Goal: Information Seeking & Learning: Learn about a topic

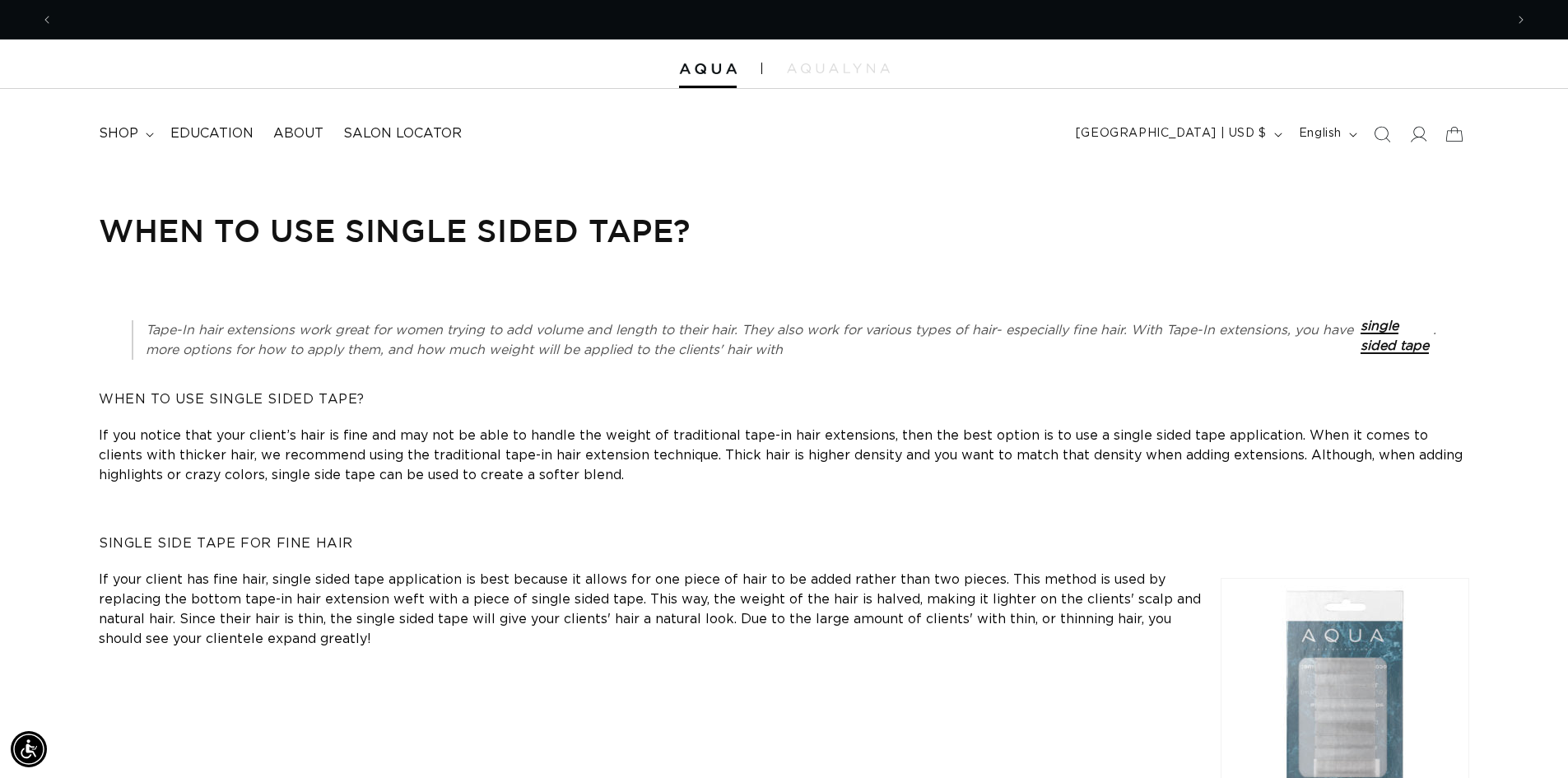
click at [1385, 333] on link "single sided tape" at bounding box center [1395, 336] width 69 height 32
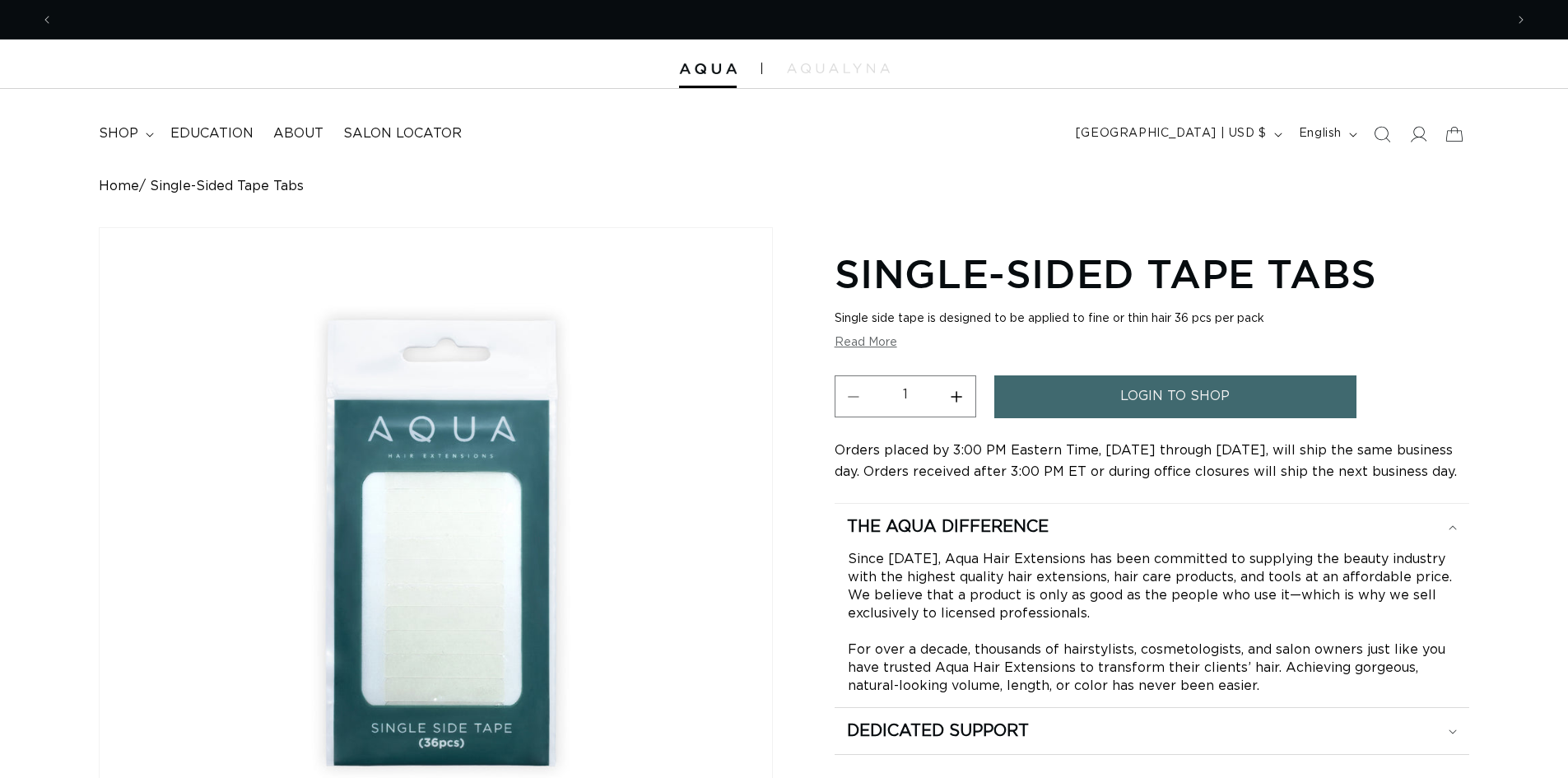
scroll to position [0, 1451]
click at [1373, 545] on summary "The Aqua Difference" at bounding box center [1152, 526] width 635 height 46
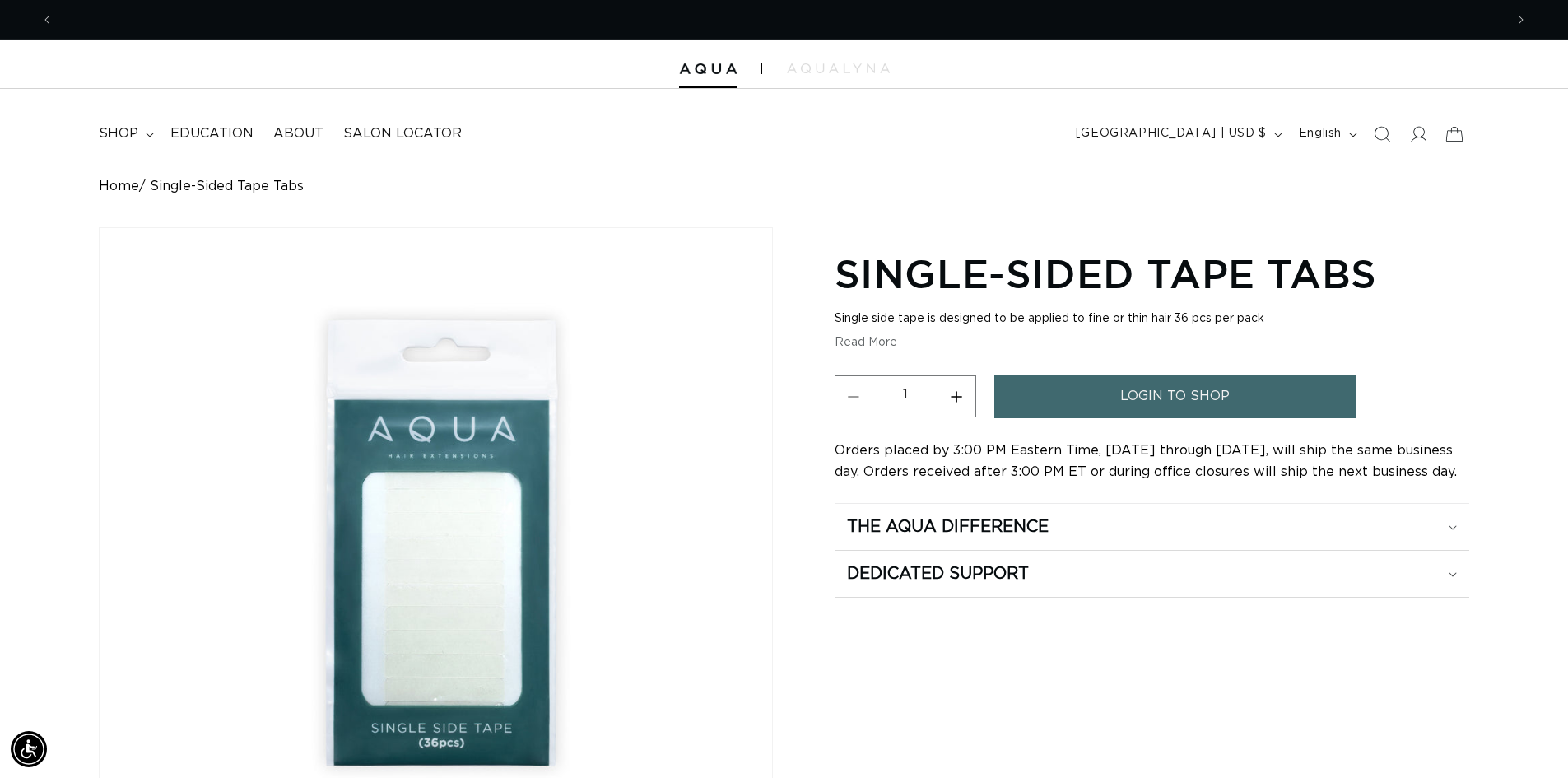
scroll to position [0, 2902]
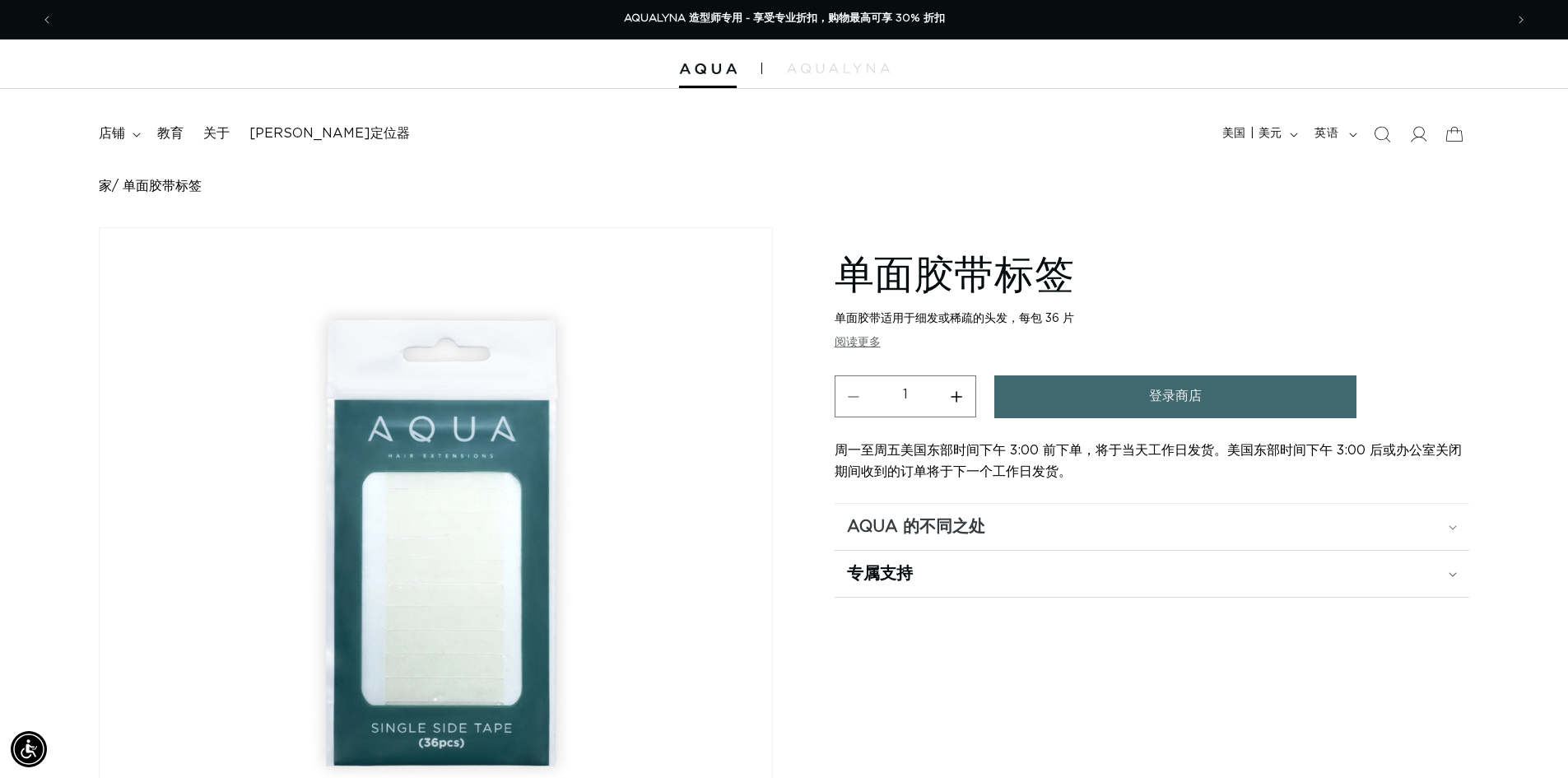
drag, startPoint x: 1140, startPoint y: 497, endPoint x: 1153, endPoint y: 507, distance: 16.4
click at [1143, 501] on section "单面胶带标签 单面胶带适用于细发或稀疏的头发，每包 36 片 Single side tape is designed to be applied to fi…" at bounding box center [1152, 421] width 635 height 354
click at [1181, 526] on div "Aqua 的不同之处" at bounding box center [1152, 527] width 610 height 22
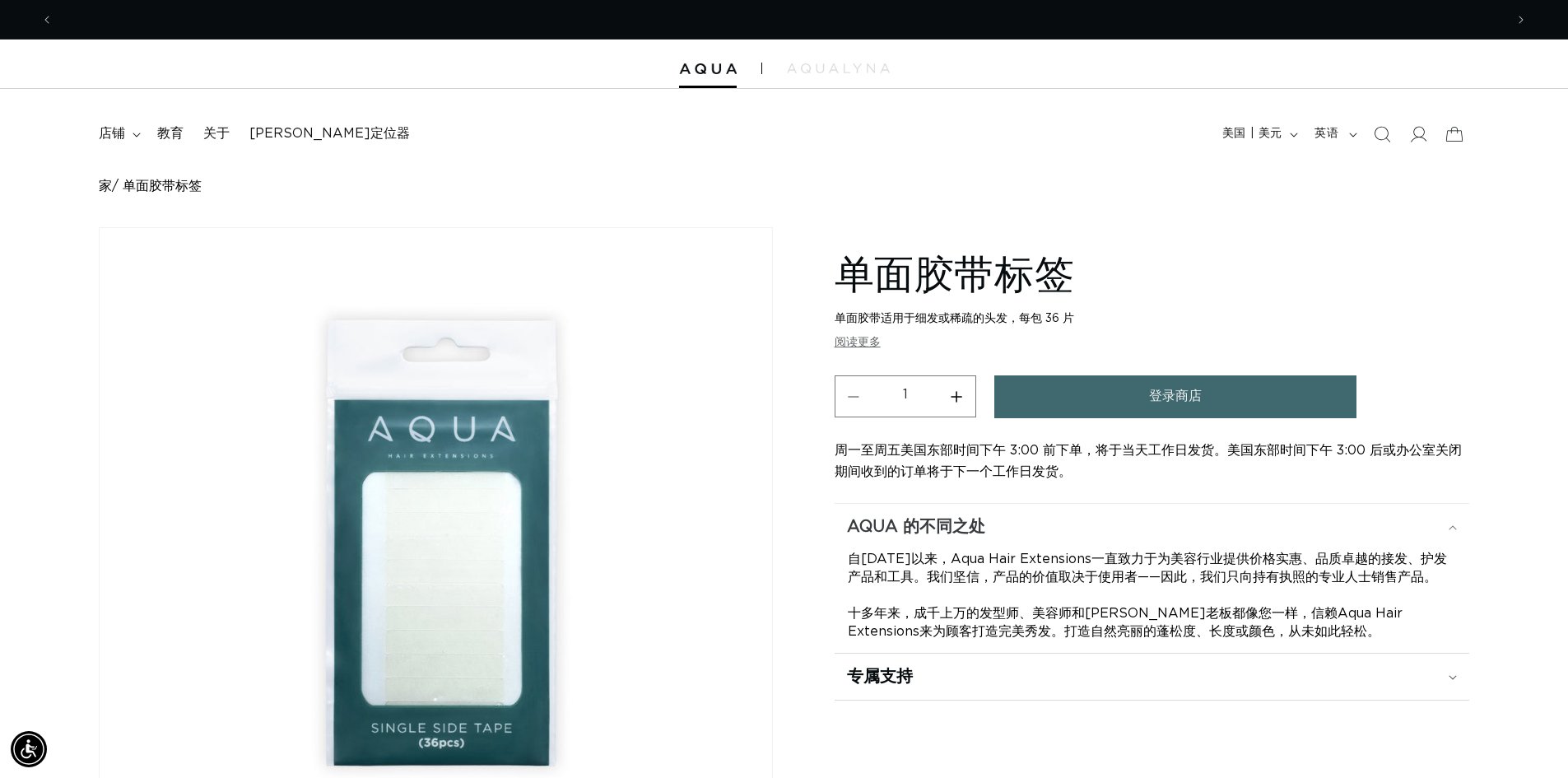
scroll to position [0, 0]
click at [1181, 526] on div "Aqua 的不同之处" at bounding box center [1152, 527] width 610 height 22
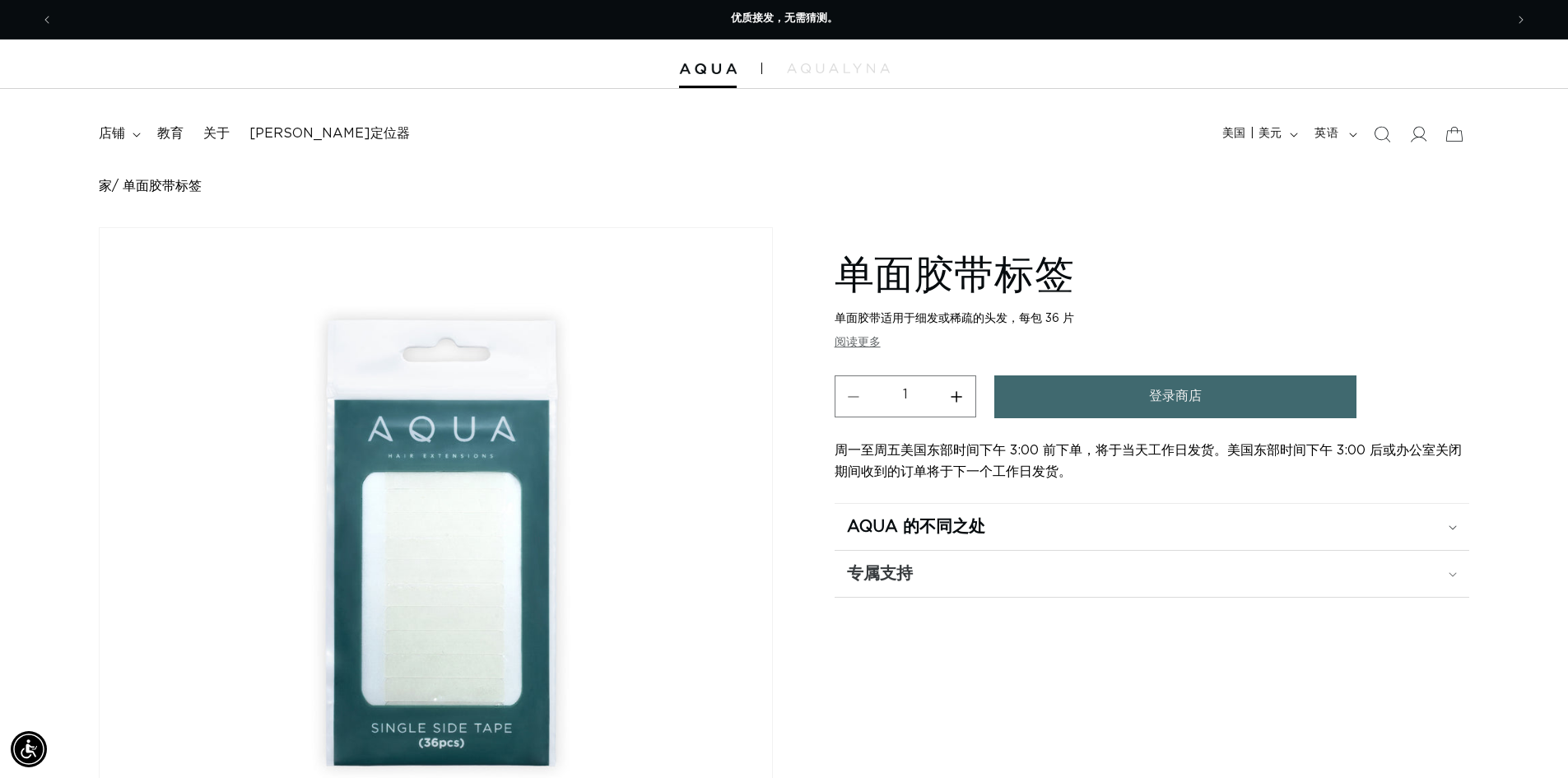
click at [1167, 587] on summary "专属支持" at bounding box center [1152, 573] width 635 height 46
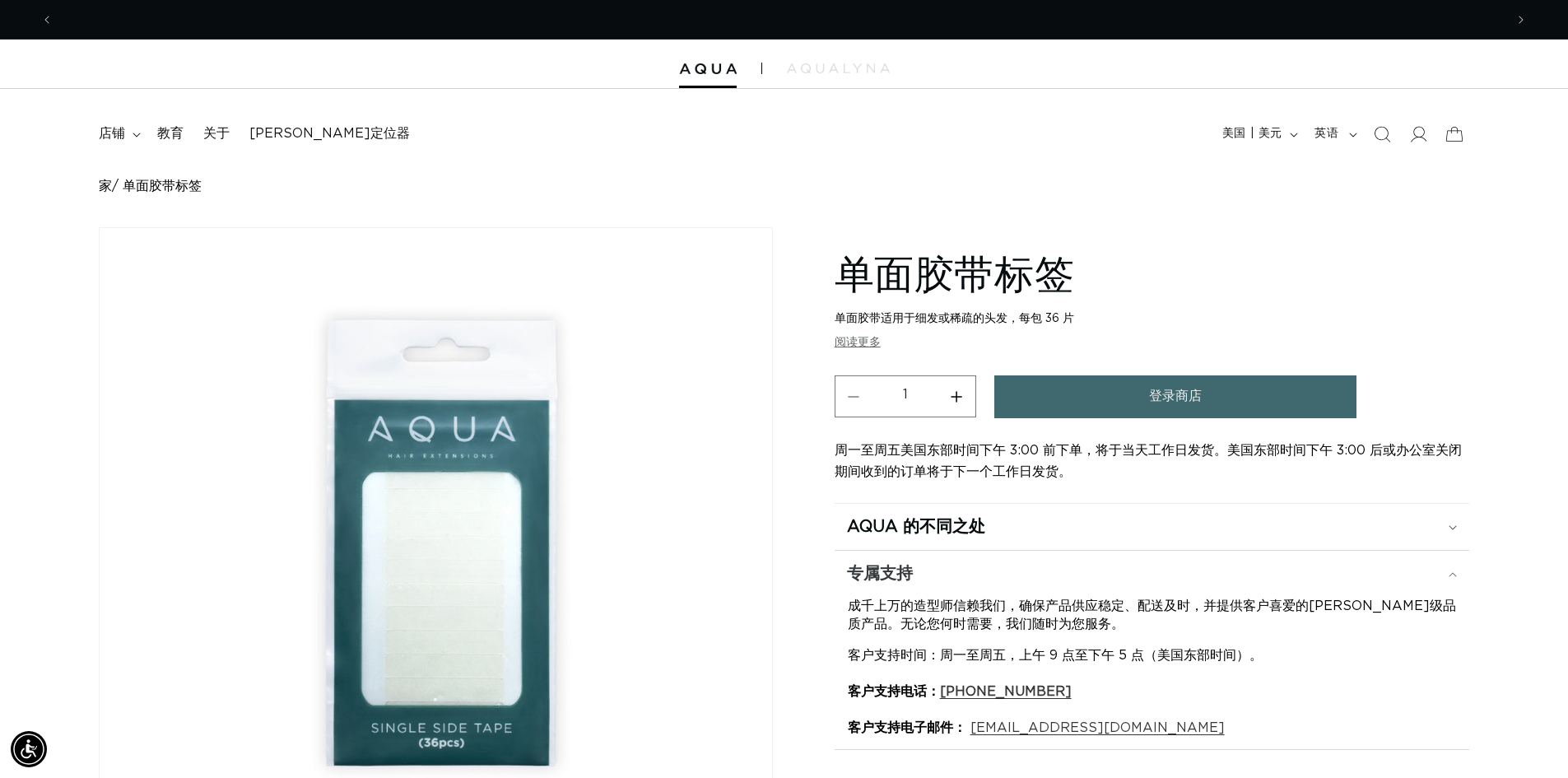
scroll to position [0, 1451]
click at [1149, 582] on div "专属支持" at bounding box center [1152, 574] width 610 height 22
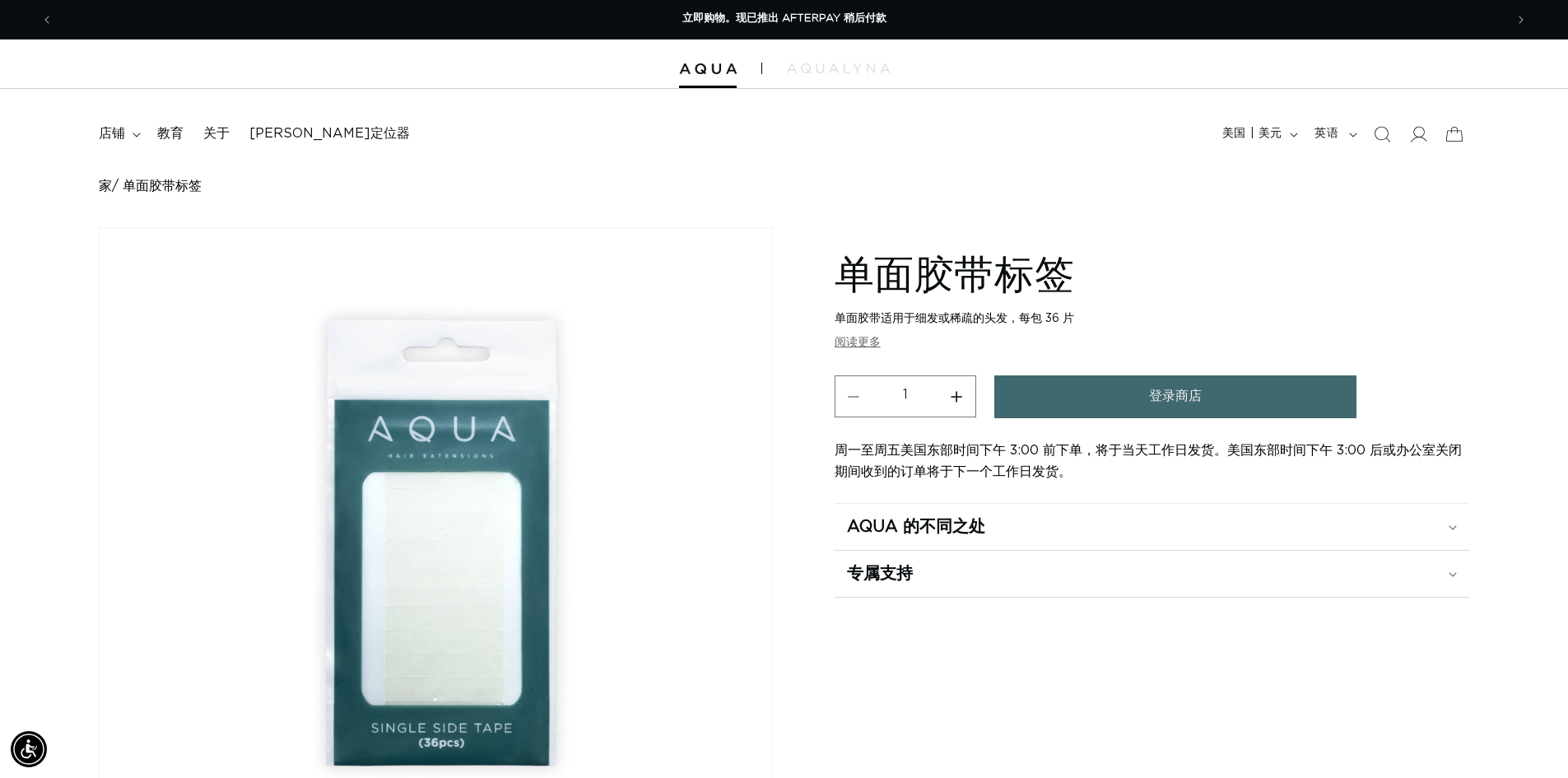
click at [853, 337] on font "阅读更多" at bounding box center [858, 342] width 46 height 12
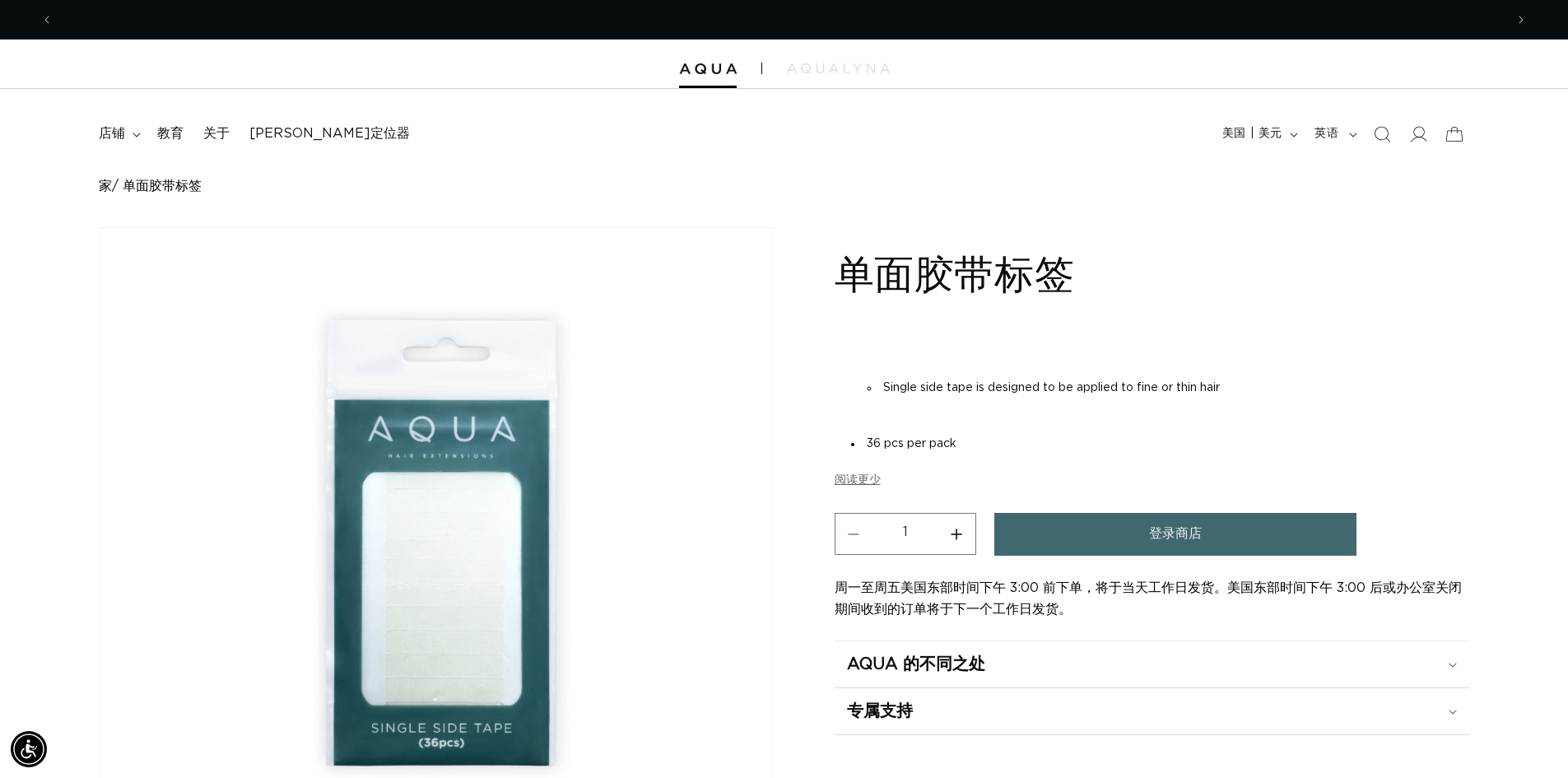
scroll to position [0, 2902]
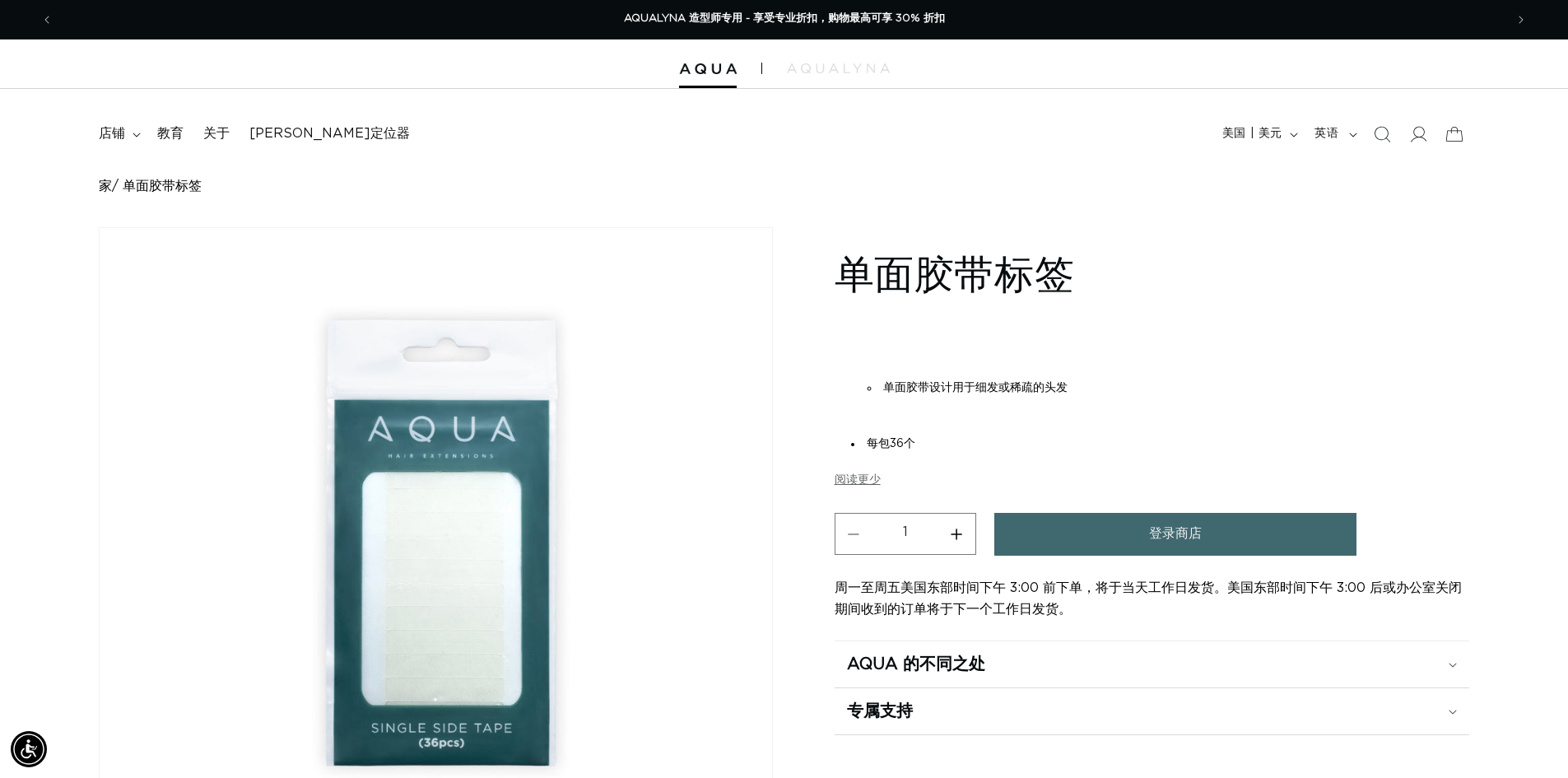
click at [857, 492] on section "单面胶带标签 单面胶带适用于细发或稀疏的头发，每包 36 片 单面胶带设计用于细发或稀疏的头发 每包36个 阅读更少 Quantity ( 0 in cart…" at bounding box center [1152, 489] width 635 height 491
click at [843, 479] on font "阅读更少" at bounding box center [858, 479] width 46 height 12
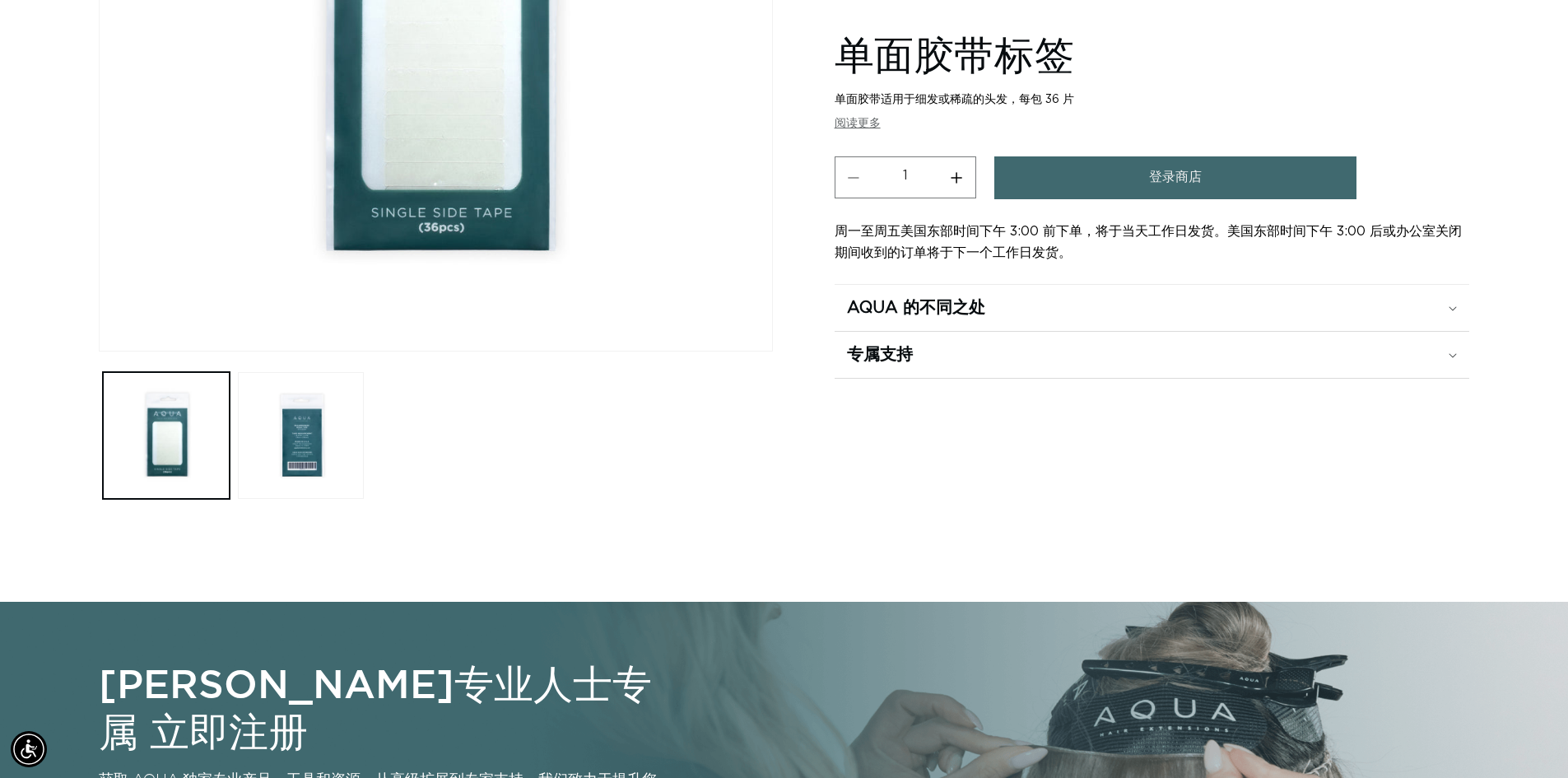
scroll to position [741, 0]
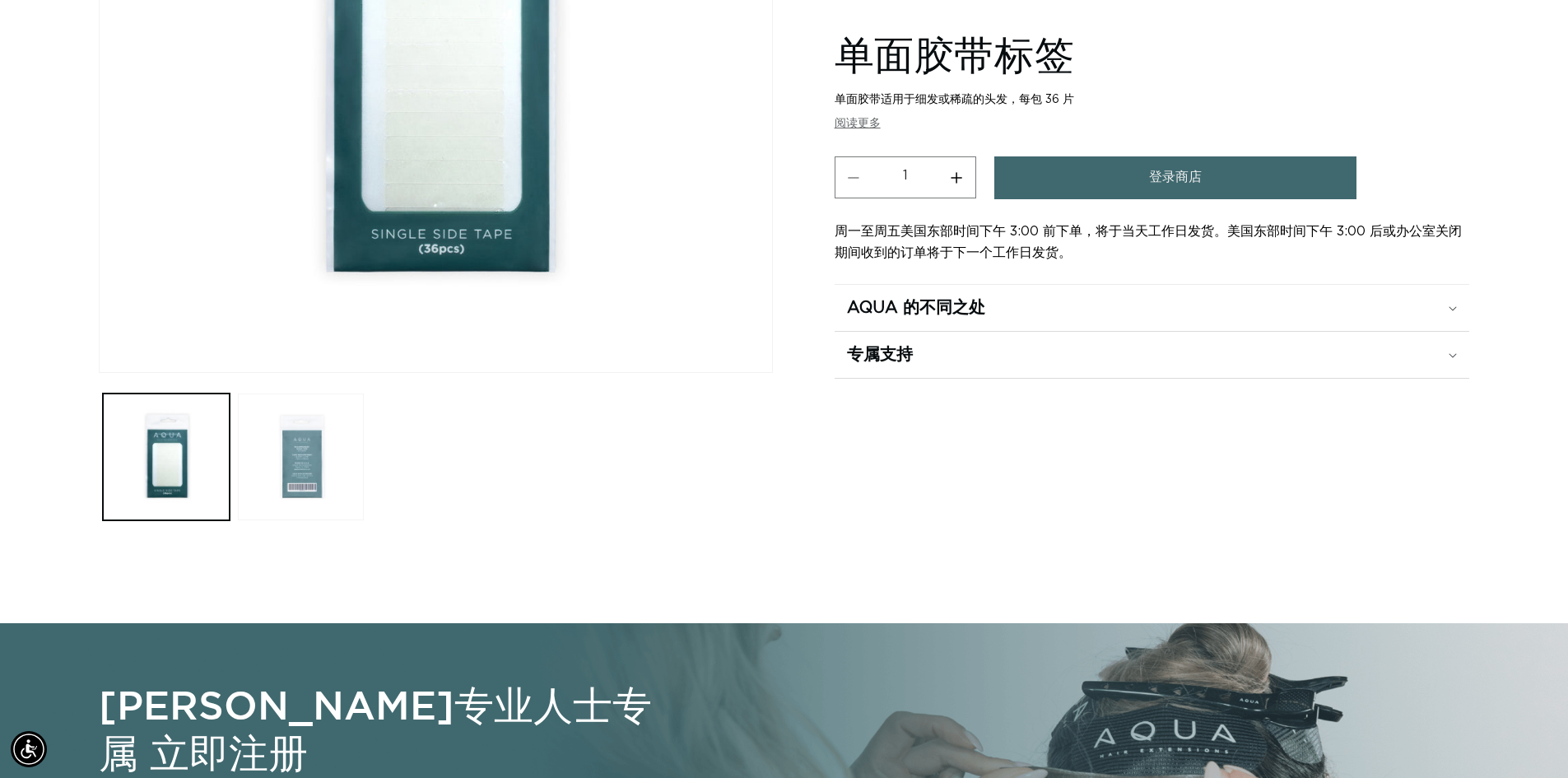
click at [350, 457] on button "在画廊视图中加载图像 2" at bounding box center [301, 457] width 126 height 126
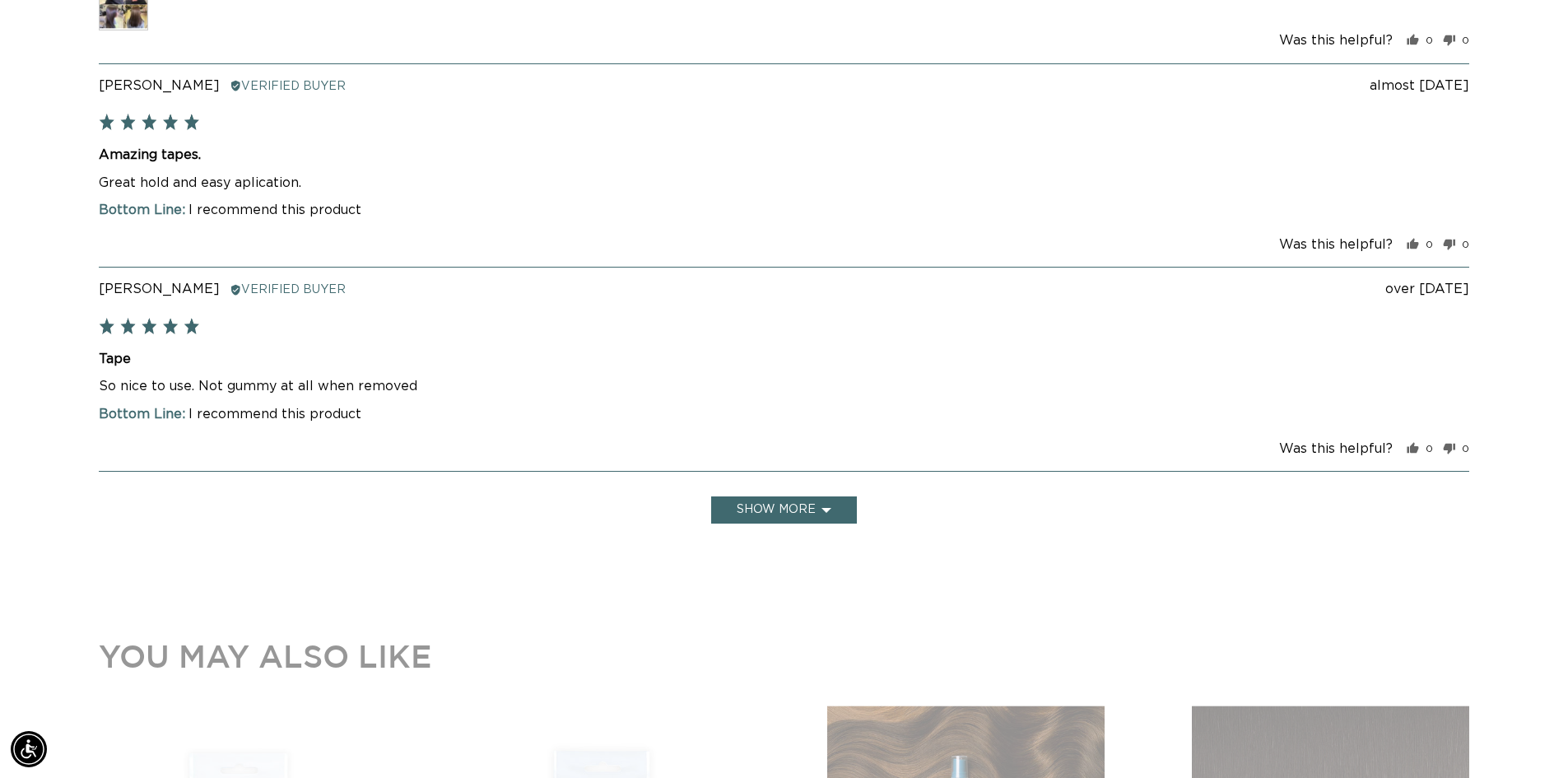
scroll to position [2766, 0]
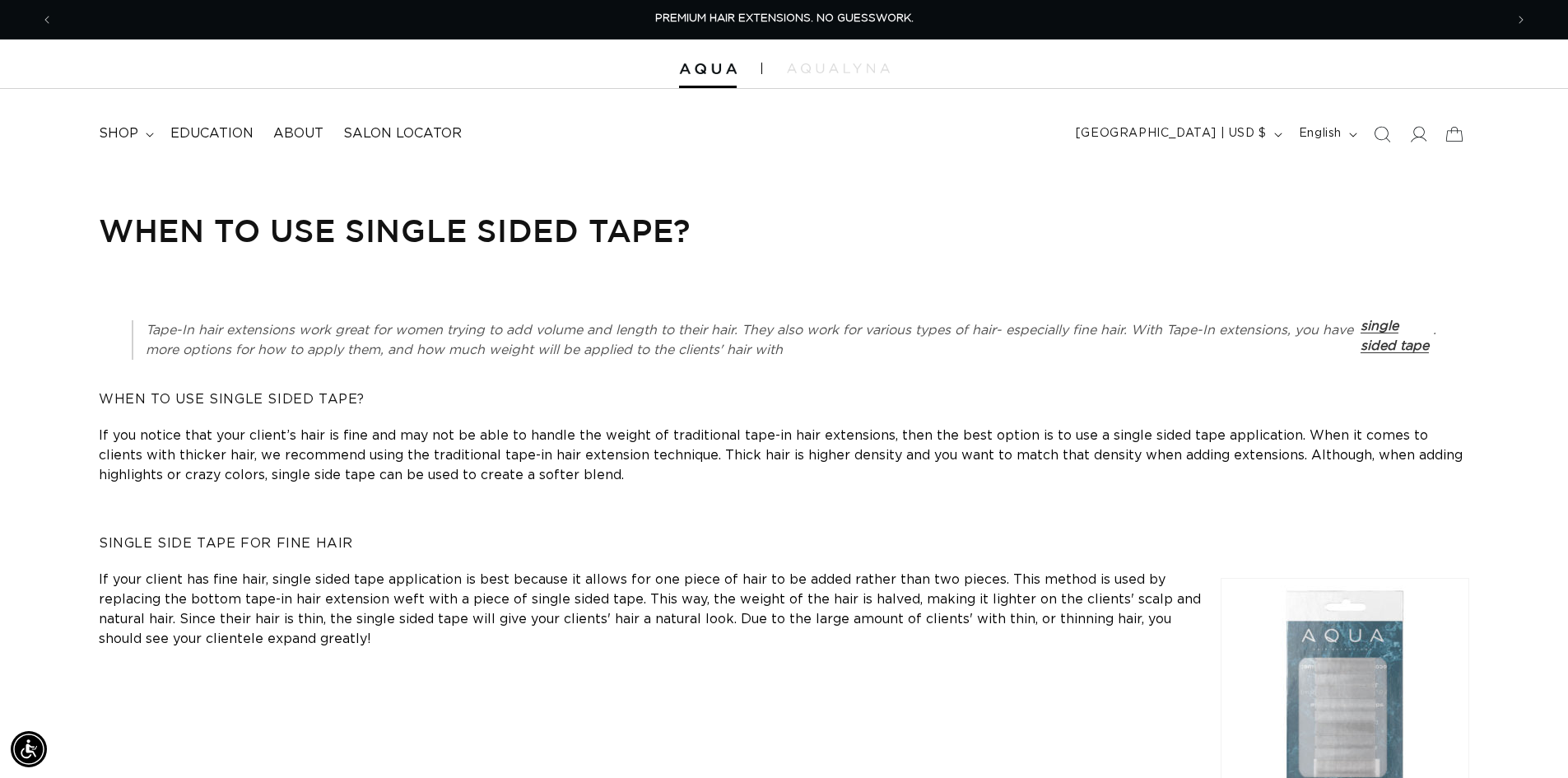
click at [331, 292] on div "Tape-In hair extensions work great for women trying to add volume and length to…" at bounding box center [784, 555] width 1568 height 560
click at [524, 602] on div "Tape-In hair extensions work great for women trying to add volume and length to…" at bounding box center [784, 555] width 1568 height 560
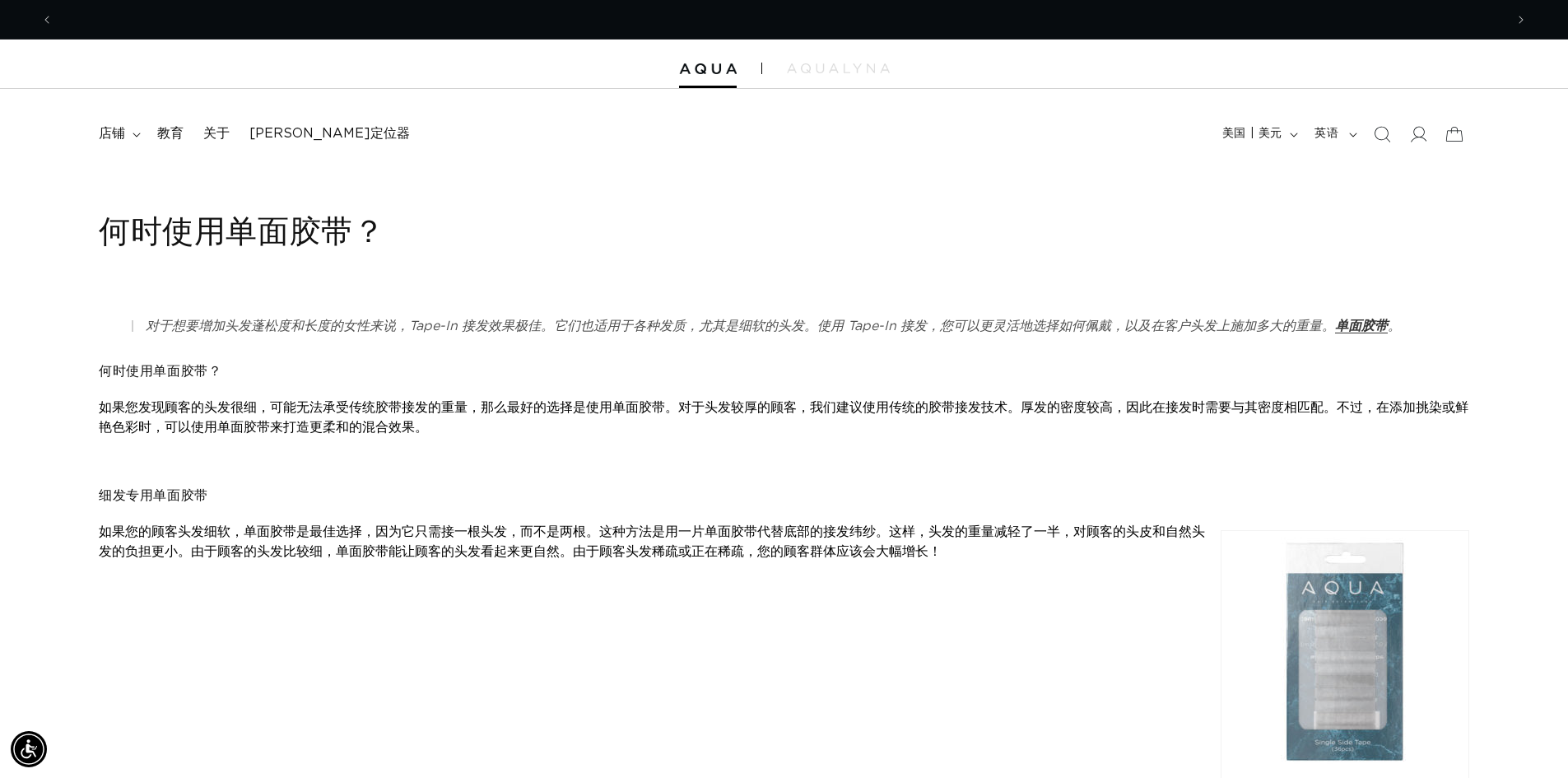
scroll to position [0, 1451]
